Goal: Register for event/course

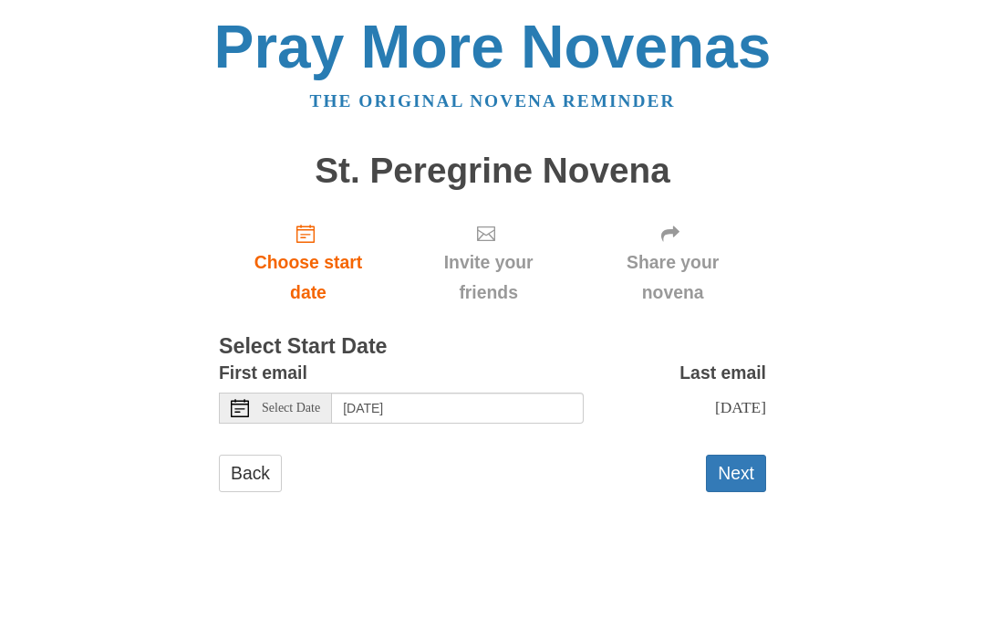
click at [312, 275] on span "Choose start date" at bounding box center [308, 277] width 142 height 60
click at [307, 405] on span "Select Date" at bounding box center [291, 407] width 58 height 13
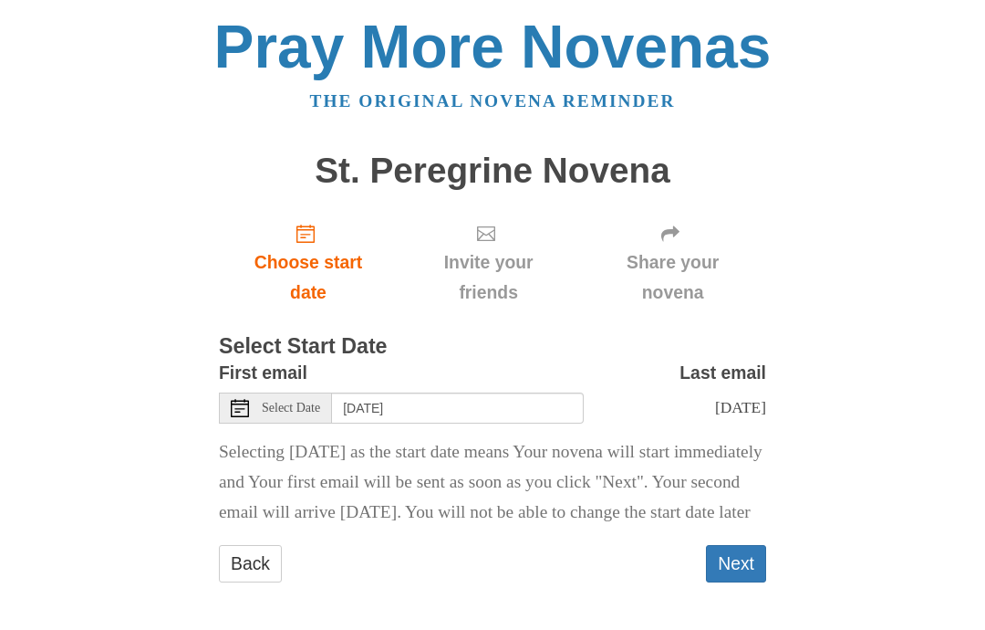
click at [296, 406] on span "Select Date" at bounding box center [291, 407] width 58 height 13
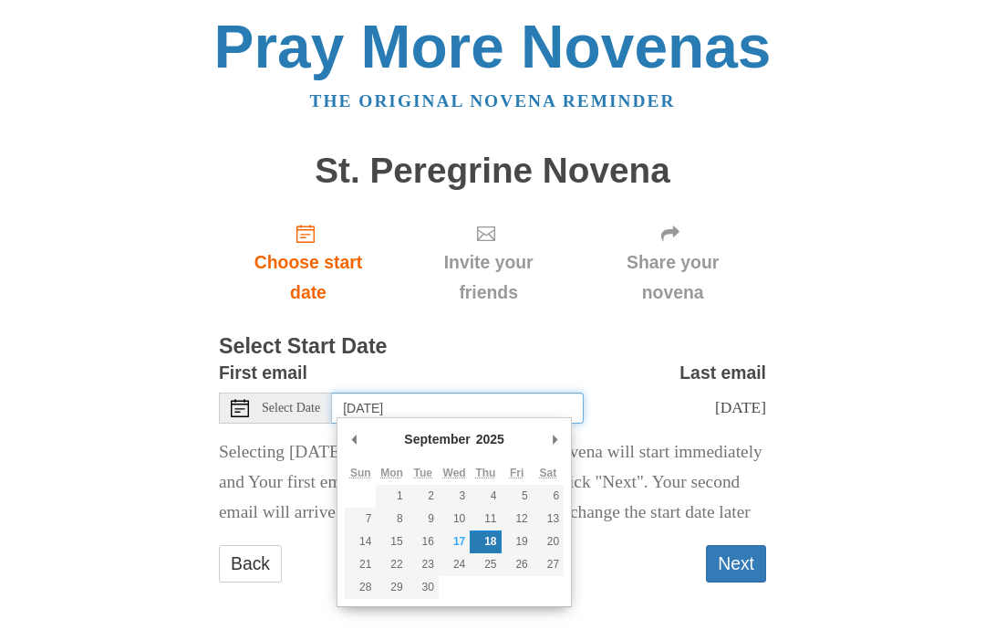
type input "Friday, September 19th"
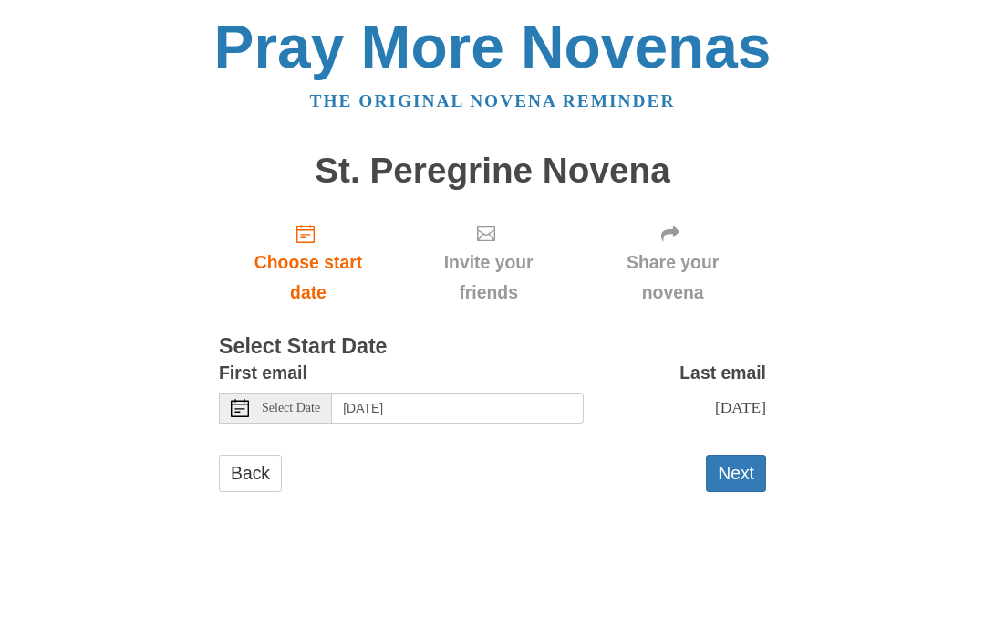
click at [741, 474] on button "Next" at bounding box center [736, 472] width 60 height 37
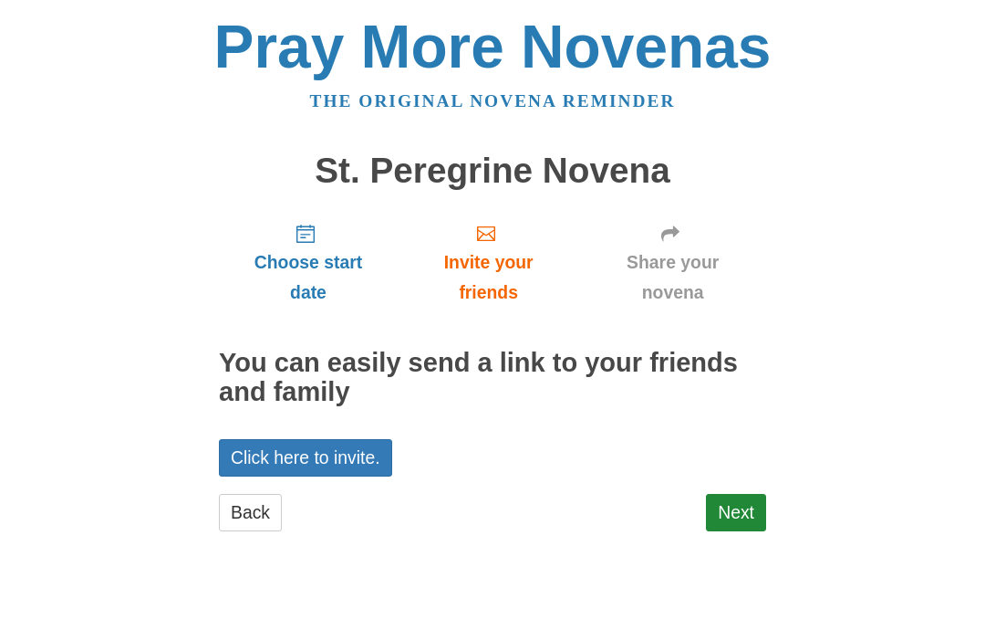
click at [744, 510] on link "Next" at bounding box center [736, 512] width 60 height 37
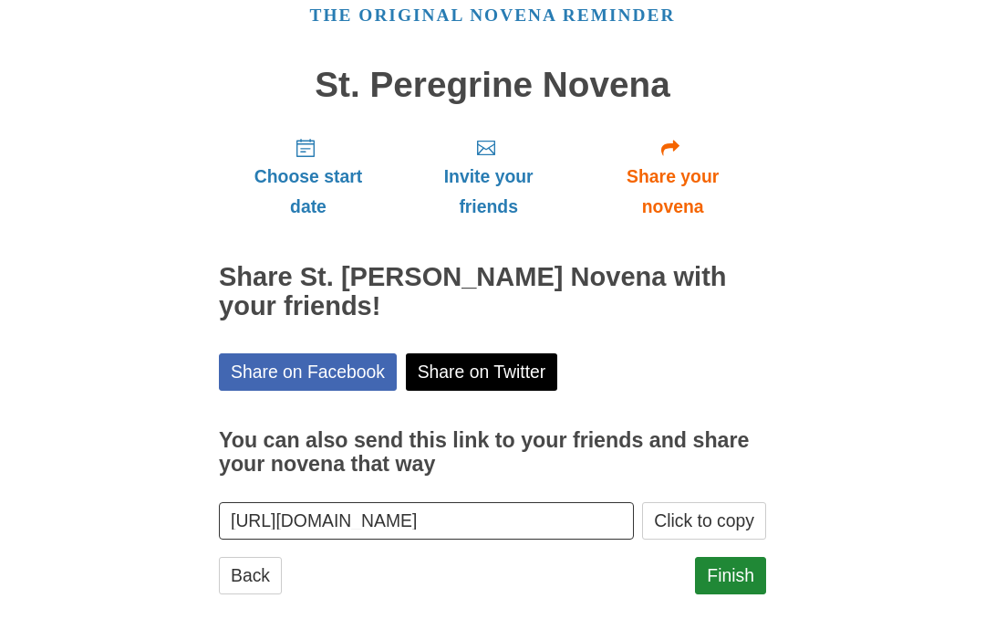
scroll to position [96, 0]
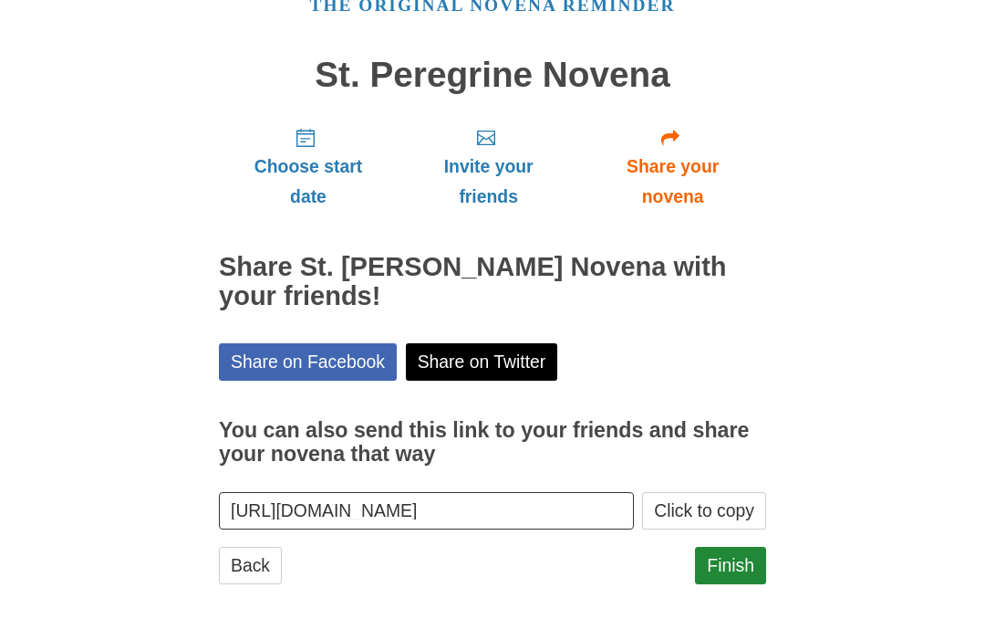
click at [731, 557] on link "Finish" at bounding box center [730, 564] width 71 height 37
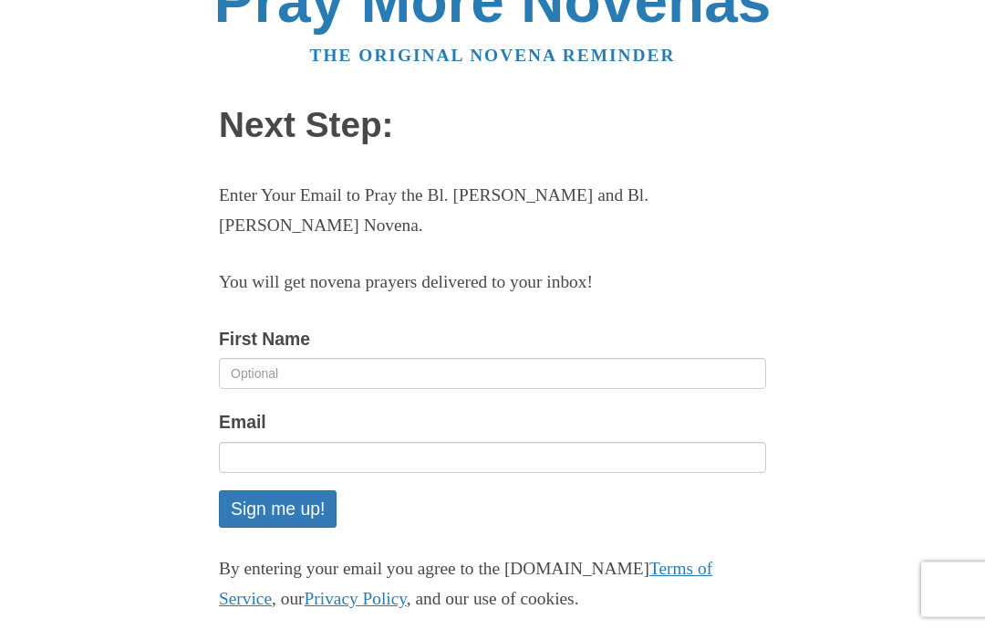
scroll to position [49, 0]
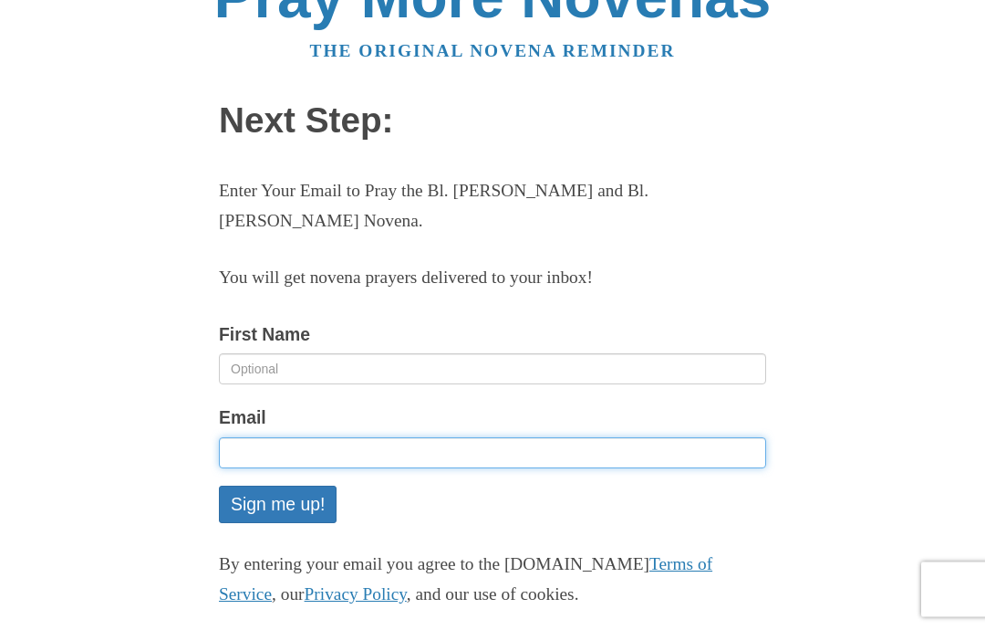
click at [474, 449] on input "Email" at bounding box center [492, 453] width 547 height 31
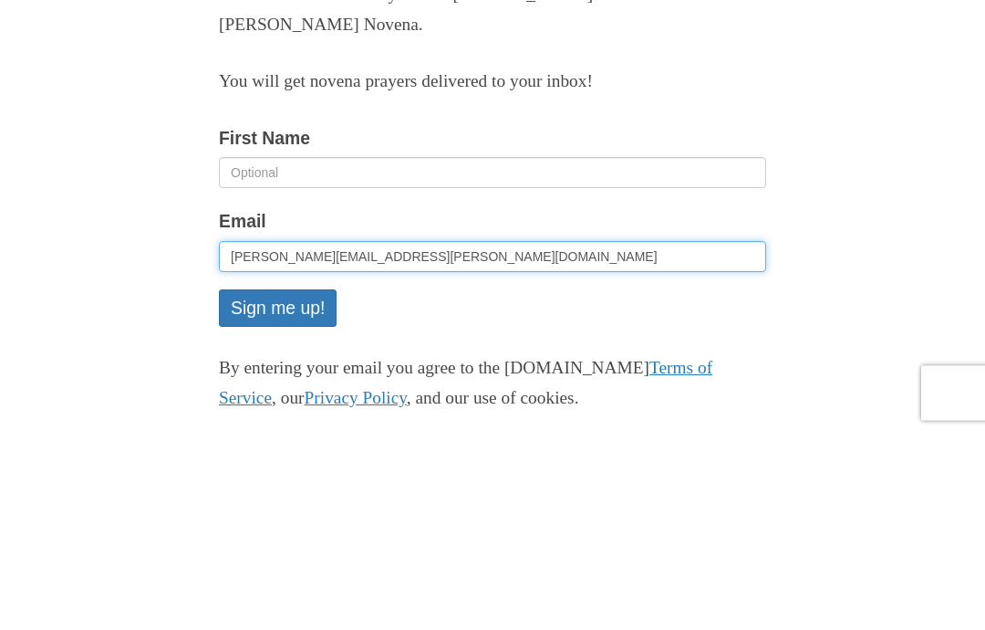
type input "[PERSON_NAME][EMAIL_ADDRESS][PERSON_NAME][DOMAIN_NAME]"
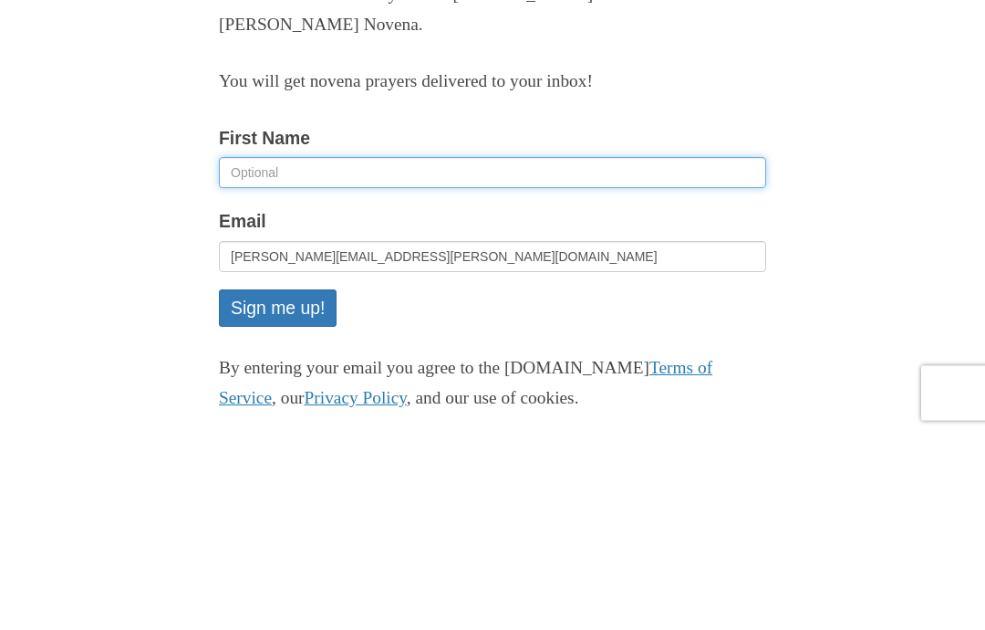
click at [351, 354] on input "First Name" at bounding box center [492, 369] width 547 height 31
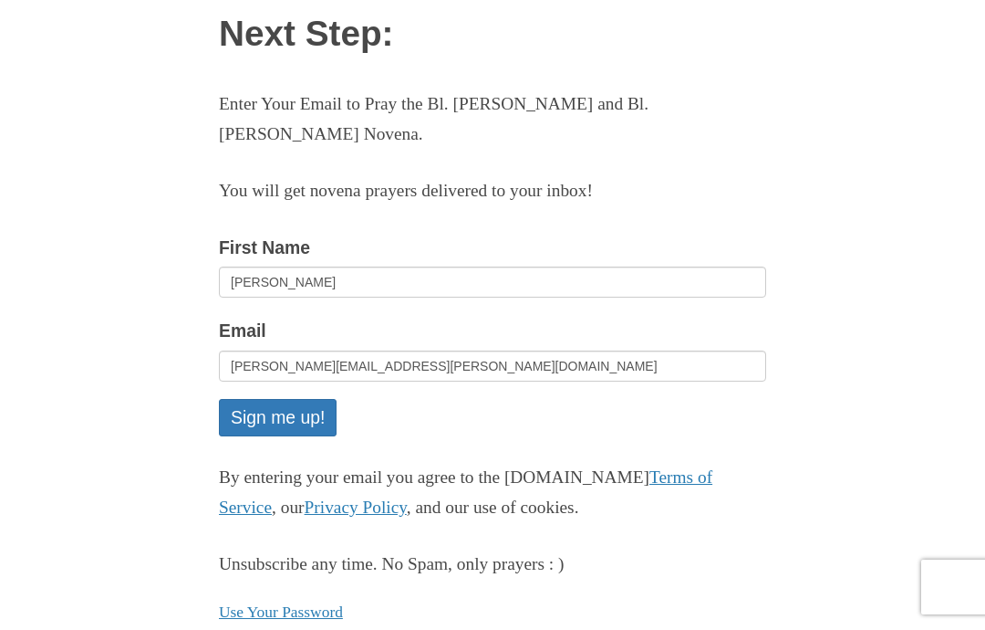
scroll to position [0, 0]
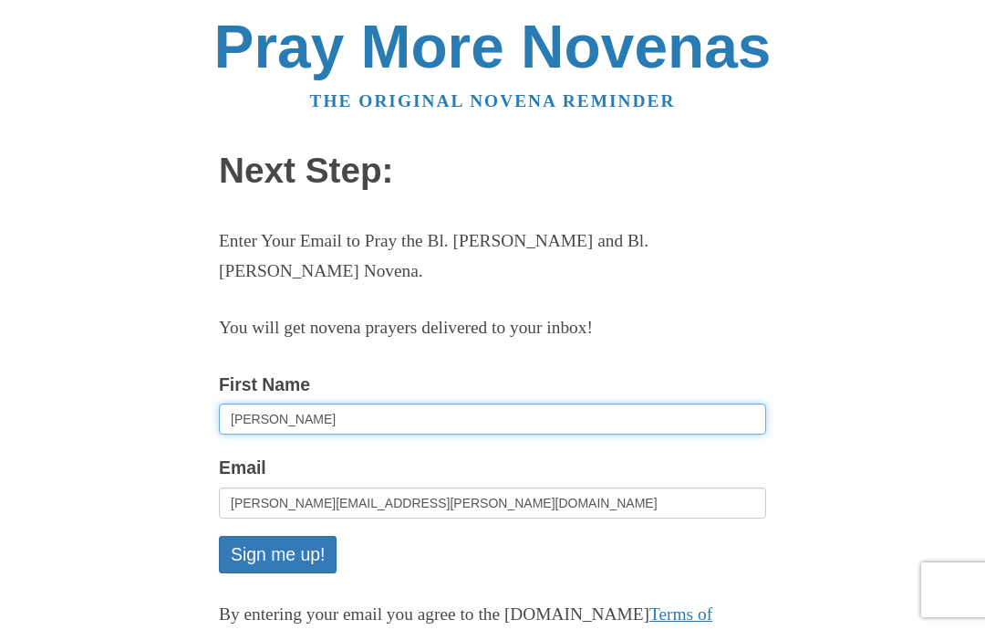
type input "Elena"
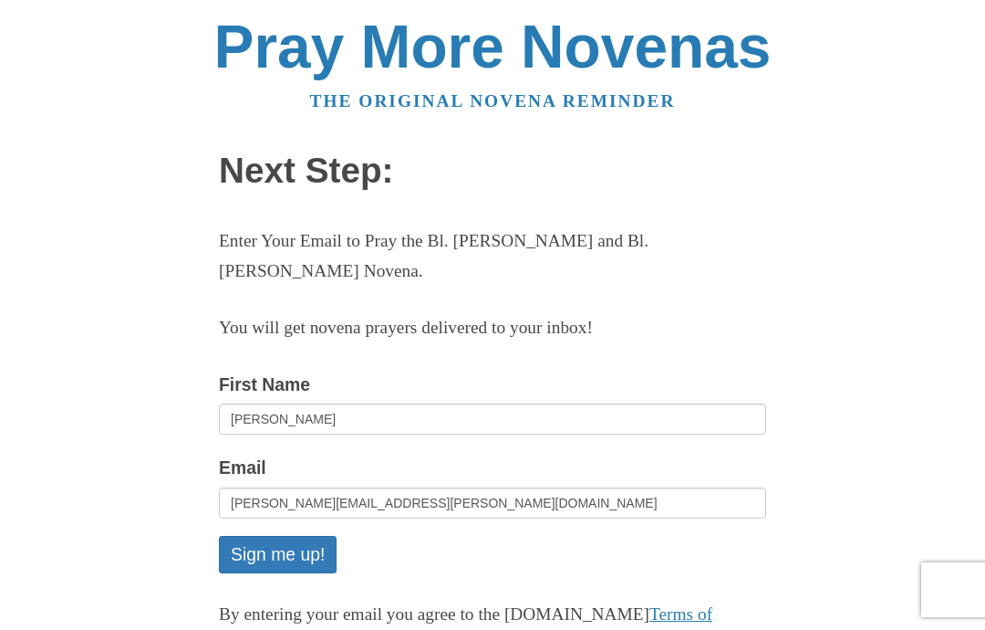
click at [310, 553] on button "Sign me up!" at bounding box center [278, 554] width 118 height 37
